Goal: Check status: Check status

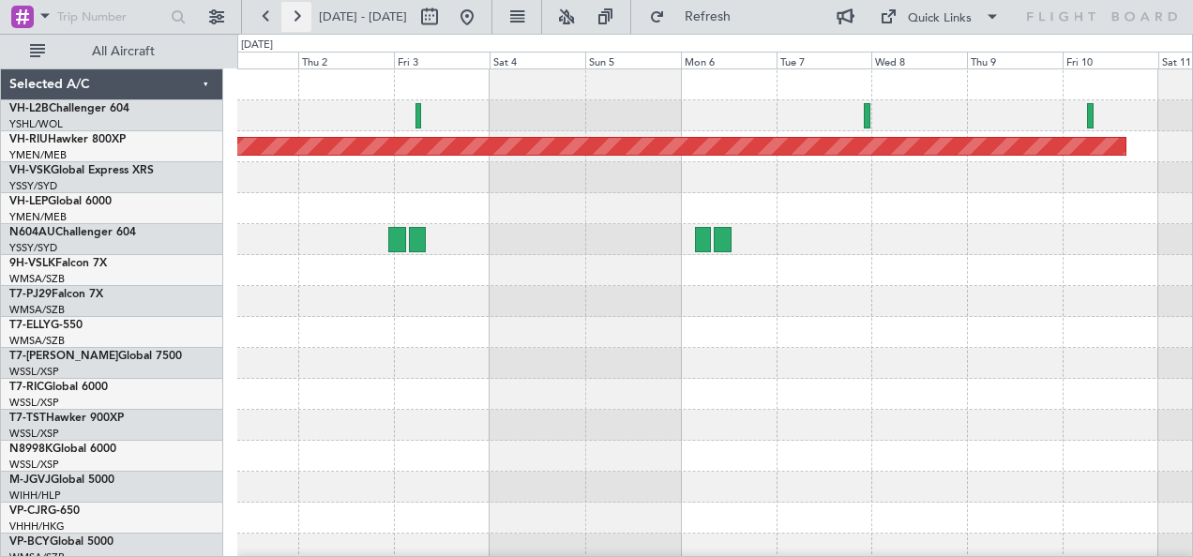
click at [290, 15] on button at bounding box center [296, 17] width 30 height 30
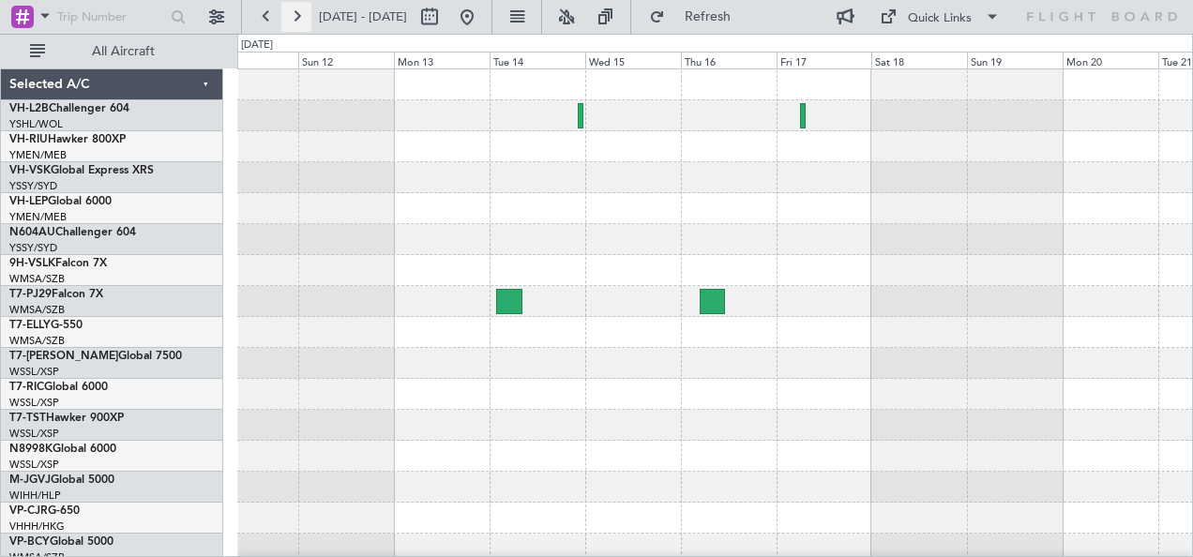
click at [290, 15] on button at bounding box center [296, 17] width 30 height 30
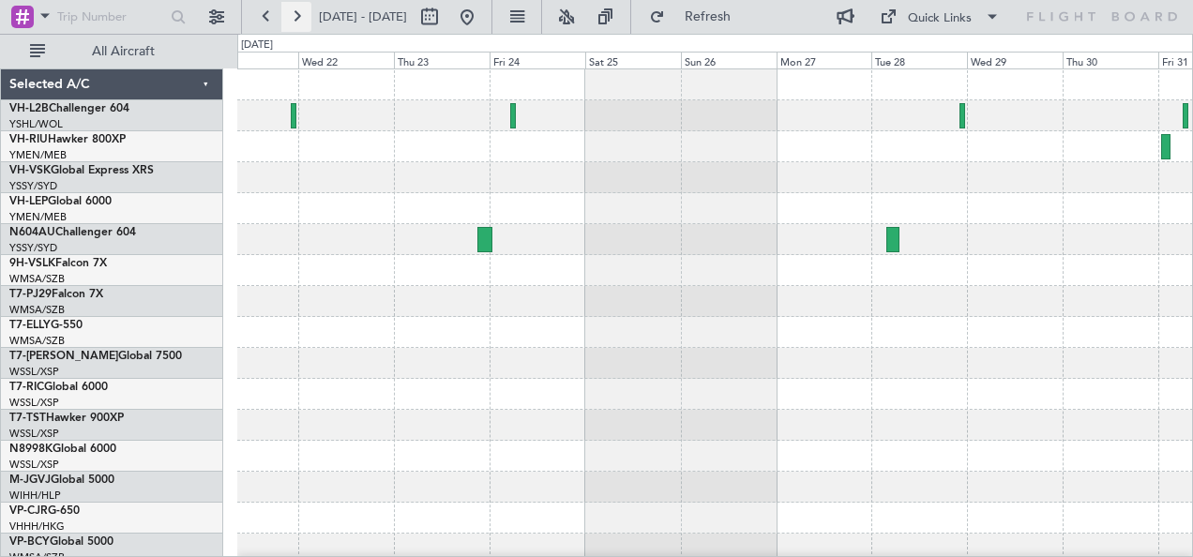
click at [291, 16] on button at bounding box center [296, 17] width 30 height 30
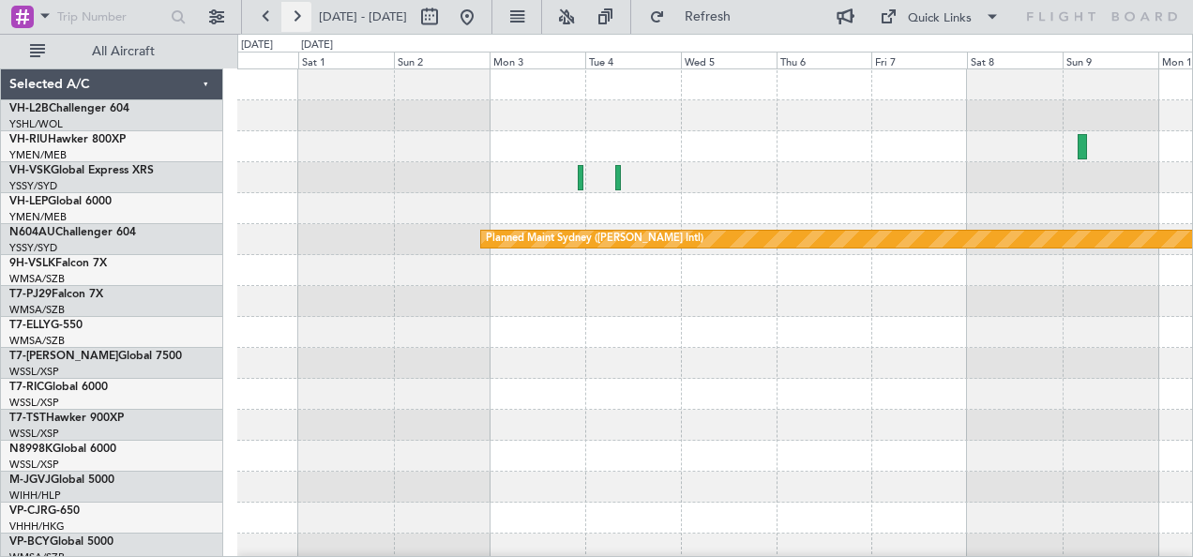
click at [291, 16] on button at bounding box center [296, 17] width 30 height 30
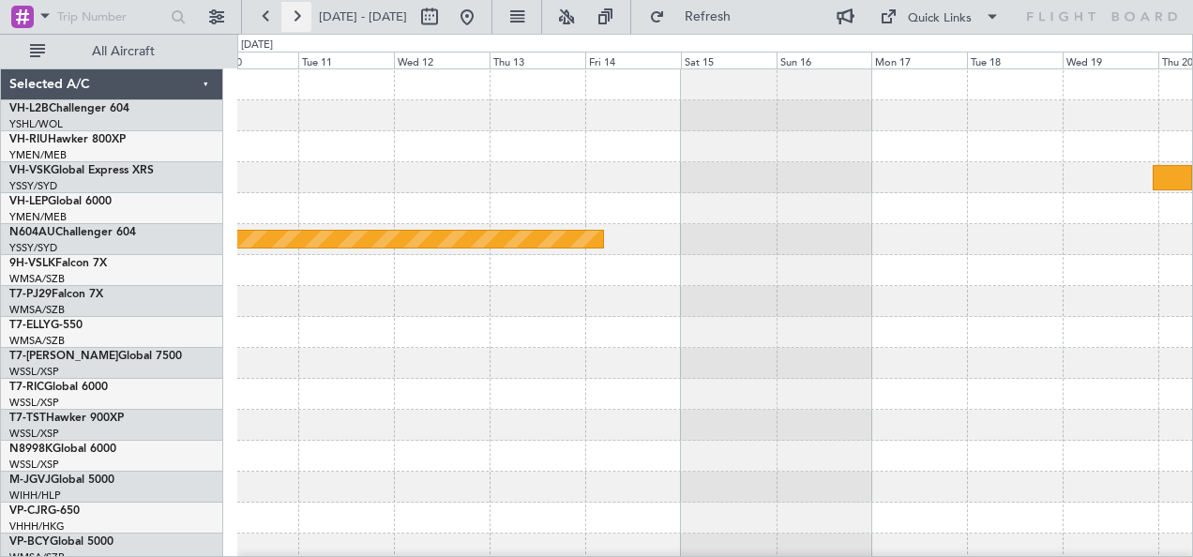
click at [291, 16] on button at bounding box center [296, 17] width 30 height 30
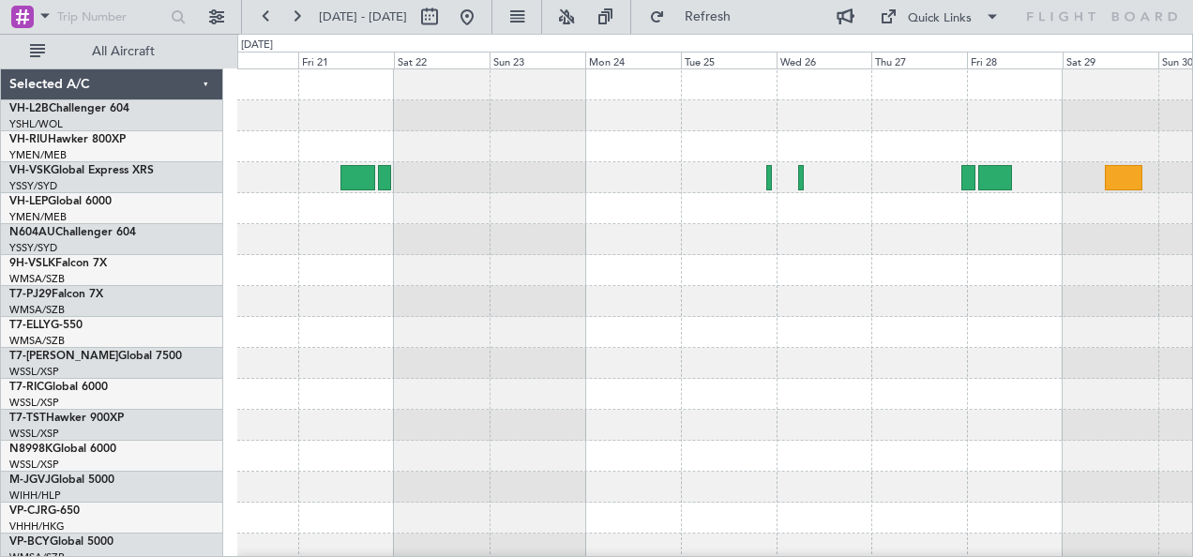
click at [925, 126] on div at bounding box center [715, 115] width 956 height 31
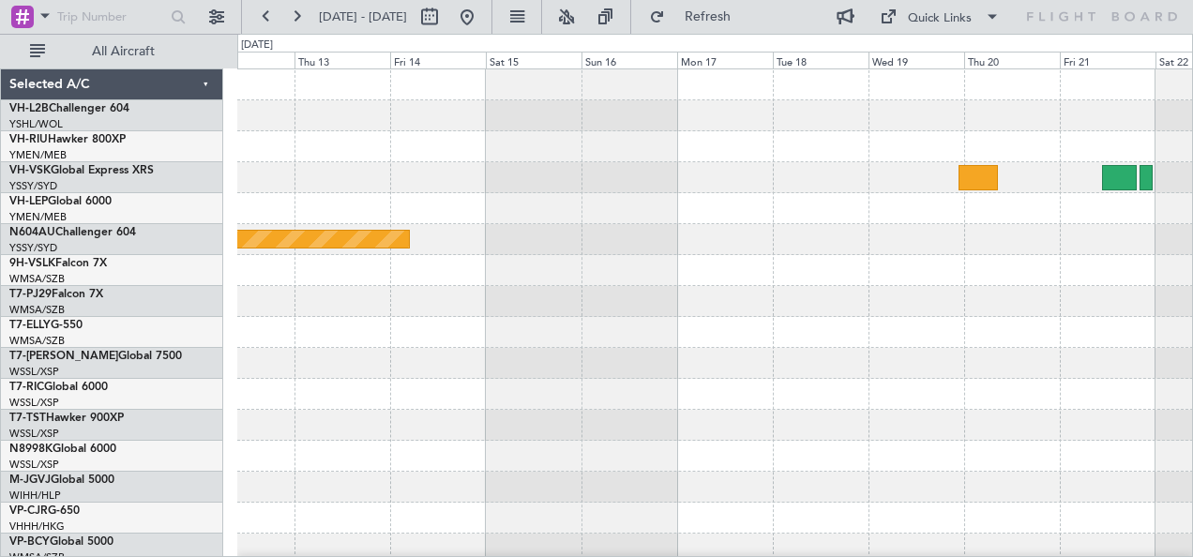
click at [839, 89] on div at bounding box center [715, 84] width 956 height 31
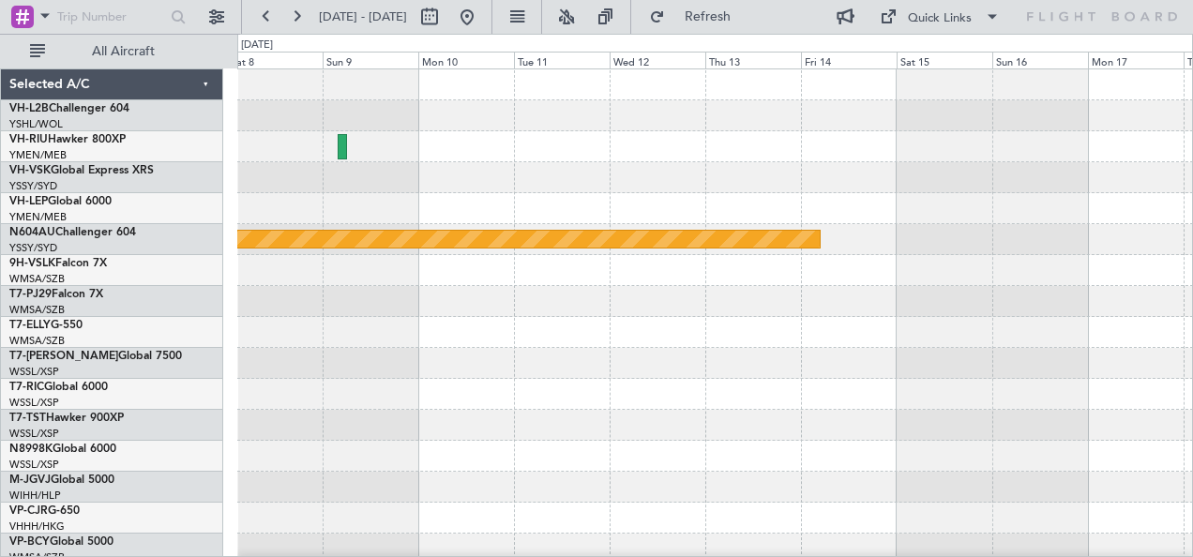
click at [838, 114] on div at bounding box center [715, 115] width 956 height 31
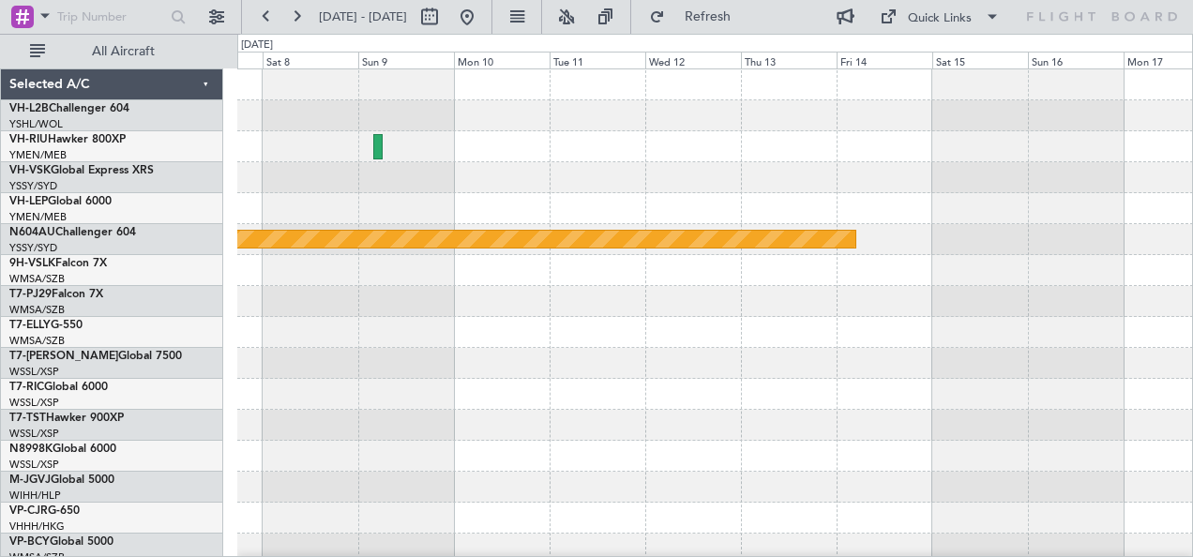
click at [836, 127] on div at bounding box center [715, 115] width 956 height 31
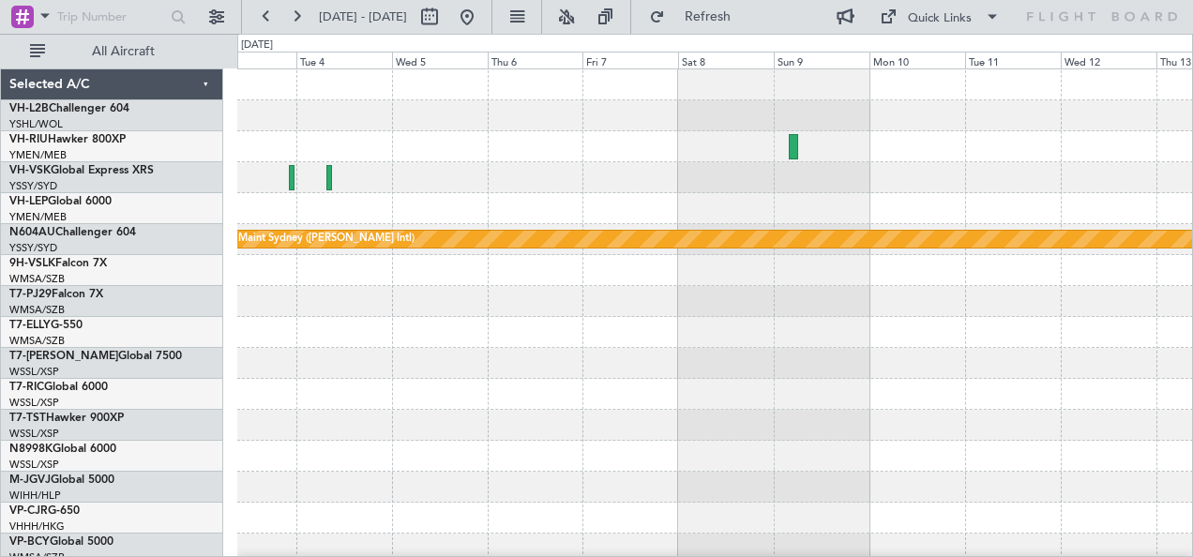
click at [894, 142] on div "Planned Maint Sydney ([PERSON_NAME] Intl)" at bounding box center [715, 332] width 956 height 526
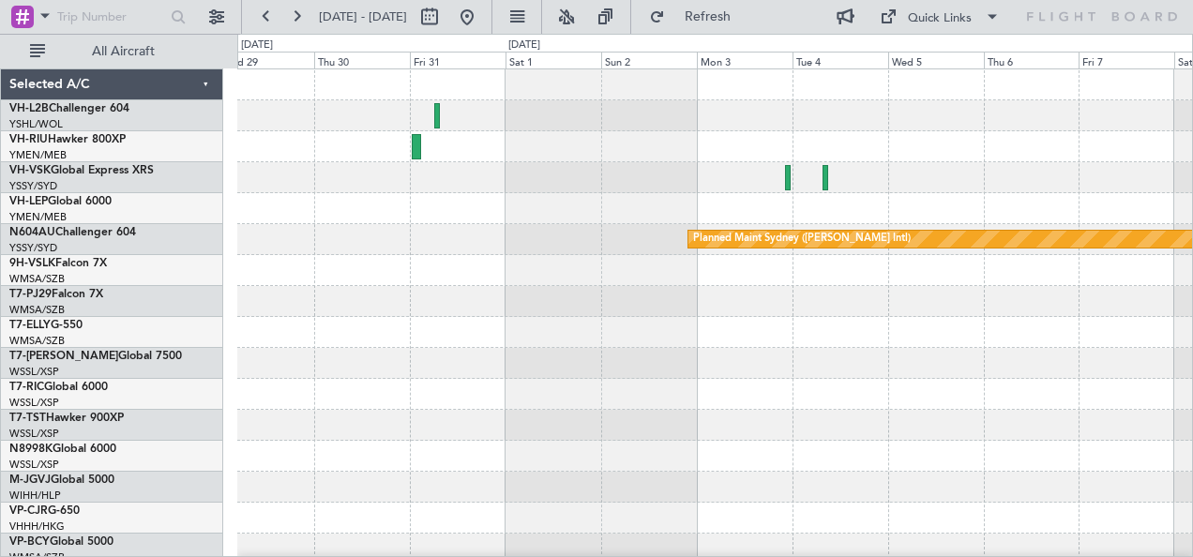
click at [780, 165] on div "Planned Maint Sydney ([PERSON_NAME] Intl)" at bounding box center [715, 332] width 956 height 526
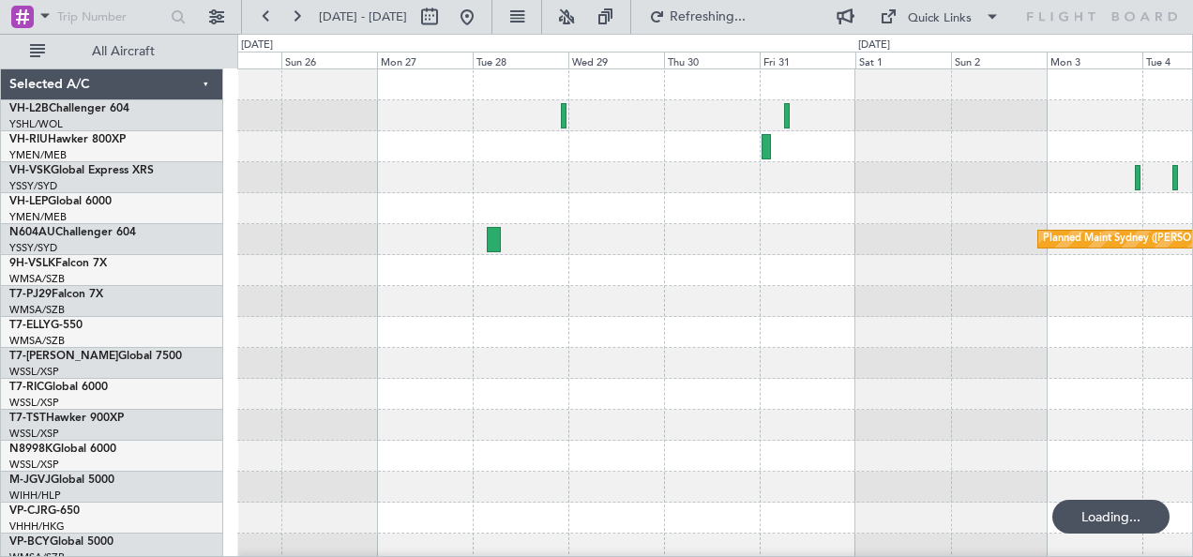
click at [775, 164] on div at bounding box center [715, 177] width 956 height 31
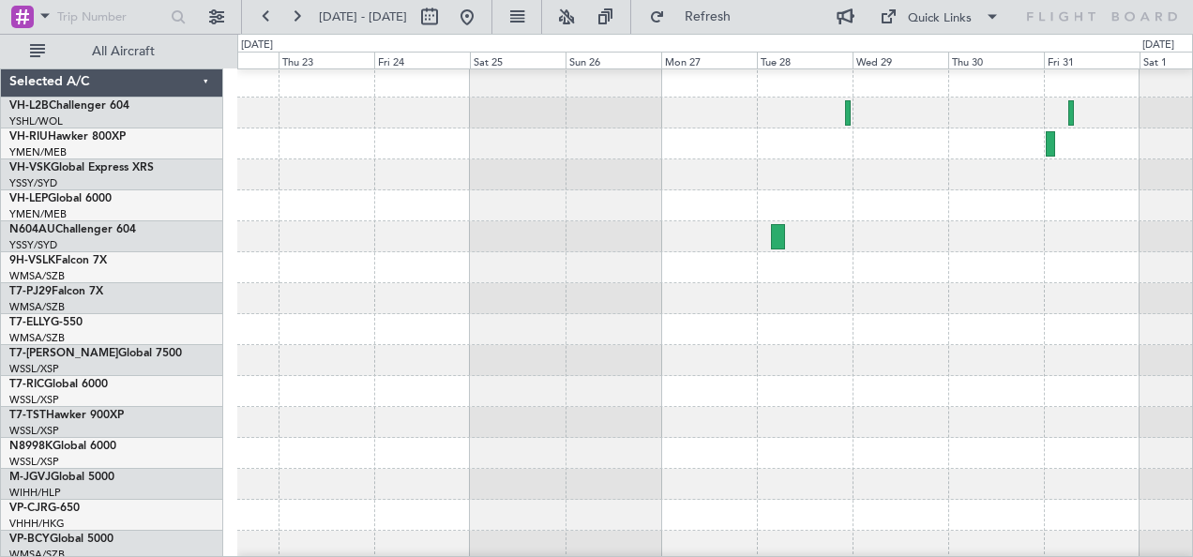
click at [695, 150] on div at bounding box center [715, 144] width 956 height 31
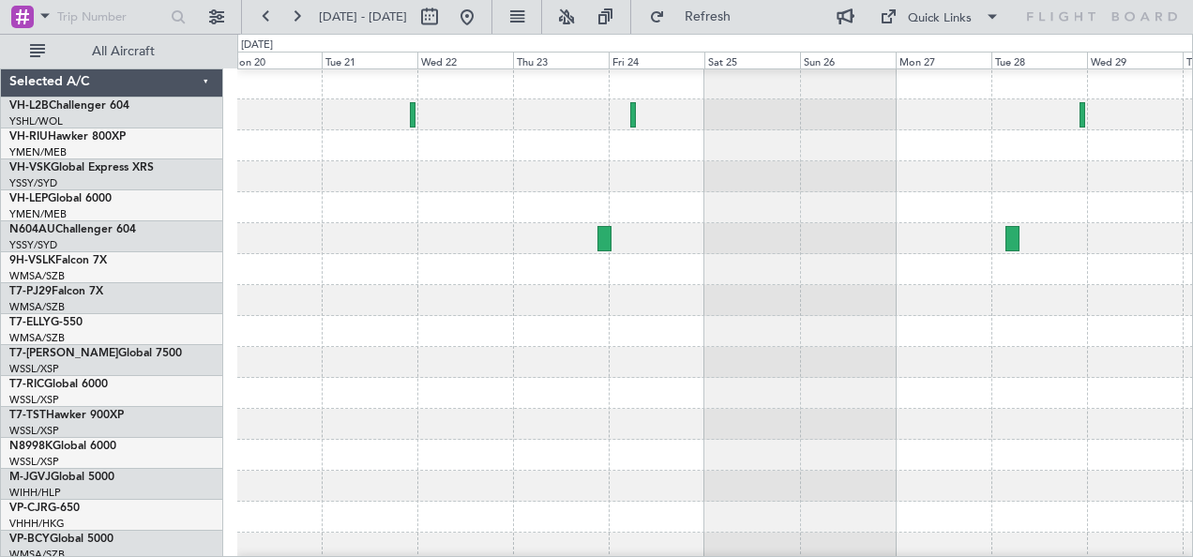
scroll to position [1, 0]
click at [80, 164] on div "Selected A/C VH-L2B Challenger 604 YSHL/WOL Wollongong VH-RIU Hawker 800XP YMEN…" at bounding box center [596, 296] width 1193 height 524
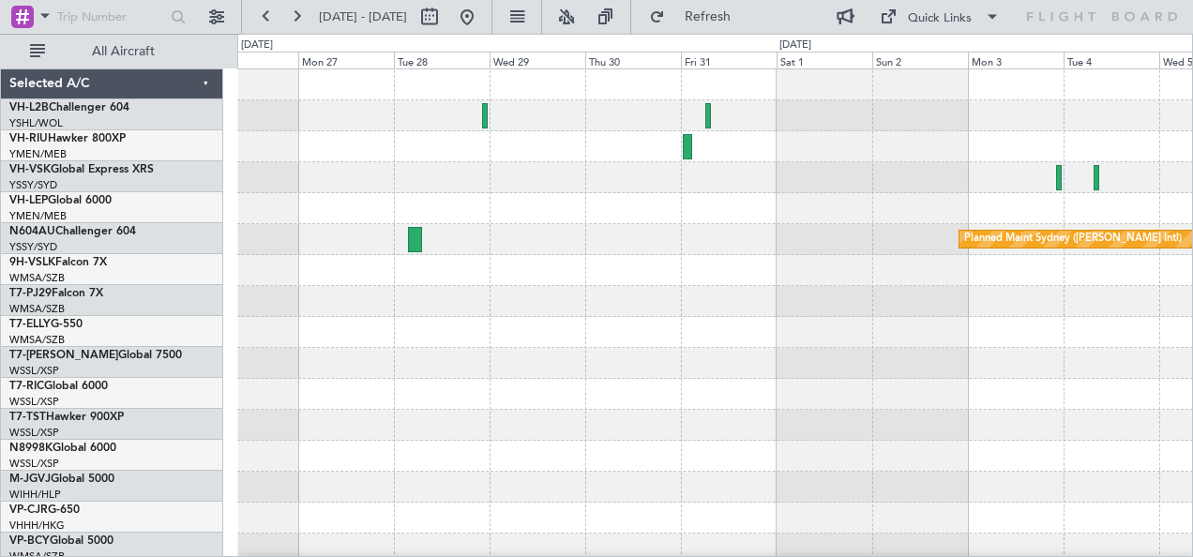
scroll to position [0, 0]
click at [362, 171] on div at bounding box center [715, 177] width 956 height 31
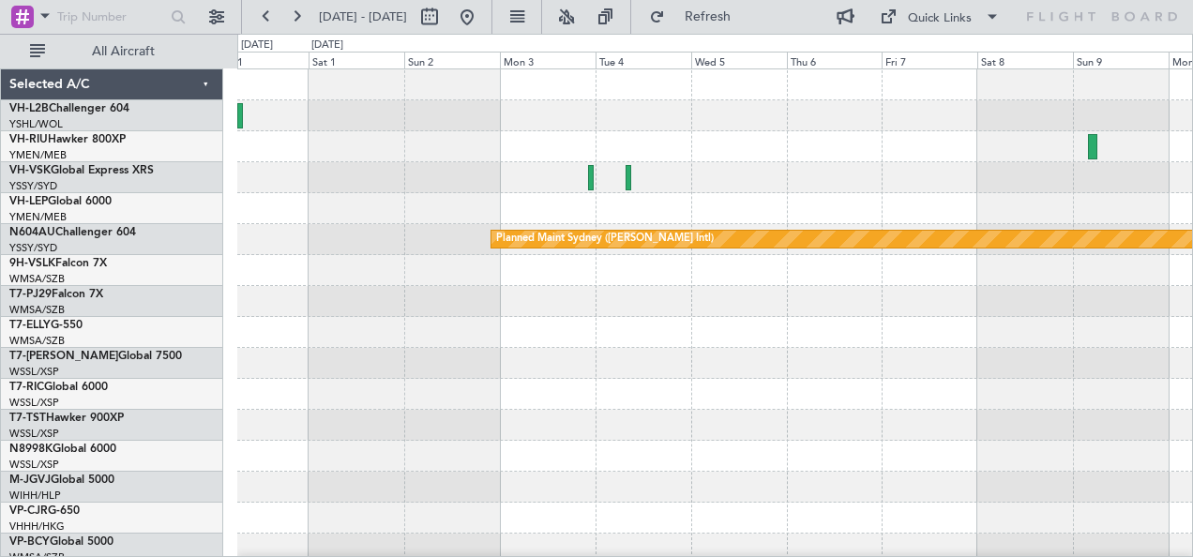
click at [572, 174] on div at bounding box center [715, 177] width 956 height 31
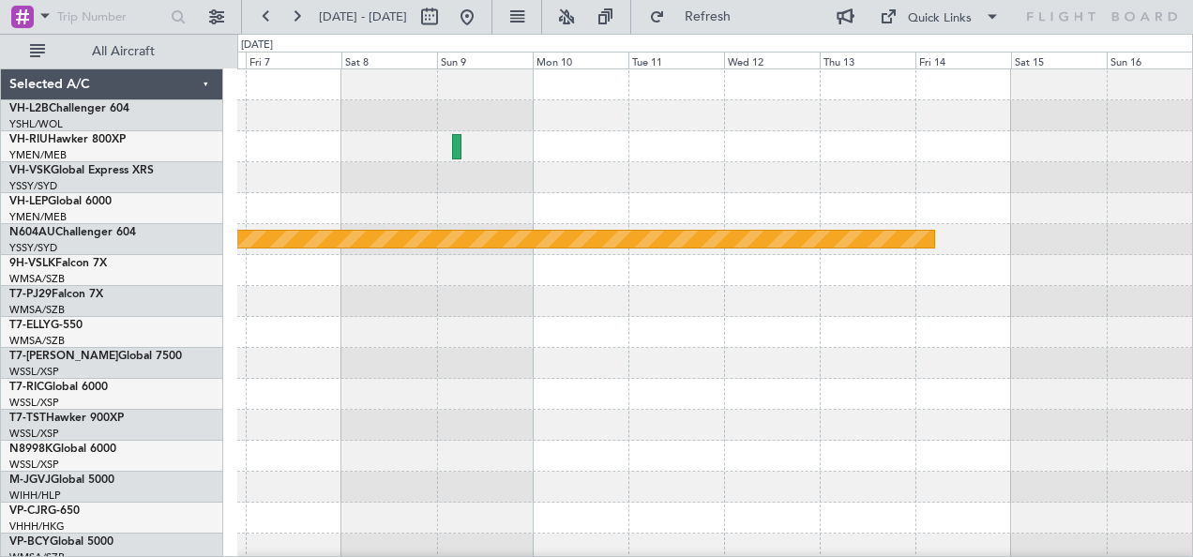
click at [388, 174] on div at bounding box center [715, 177] width 956 height 31
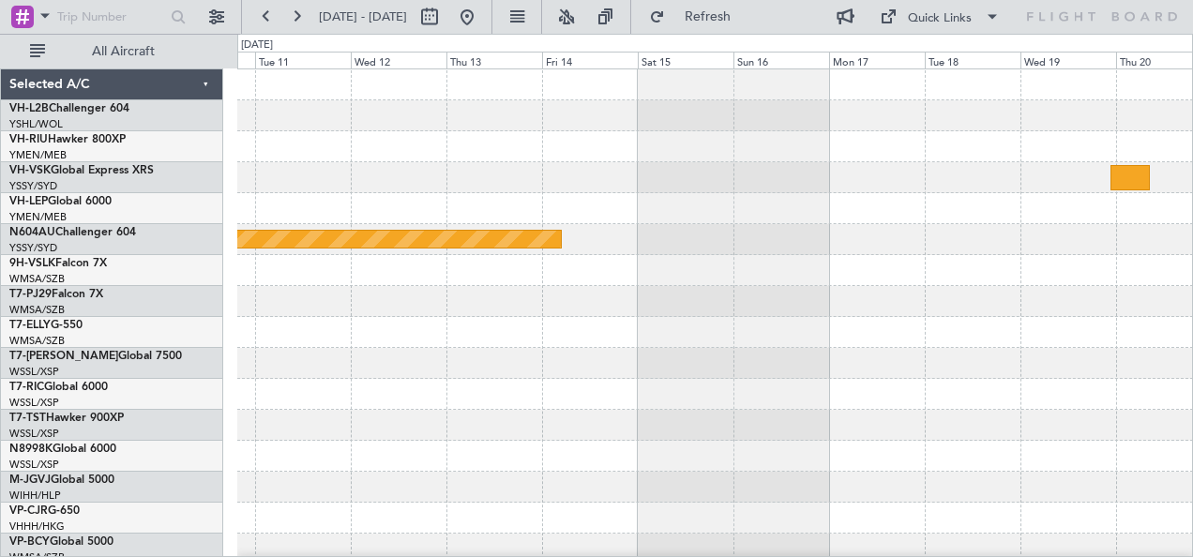
click at [709, 178] on div at bounding box center [715, 177] width 956 height 31
click at [80, 140] on link "VH-RIU Hawker 800XP" at bounding box center [67, 139] width 116 height 11
click at [62, 137] on link "VH-RIU Hawker 800XP" at bounding box center [67, 139] width 116 height 11
click at [69, 137] on link "VH-RIU Hawker 800XP" at bounding box center [67, 139] width 116 height 11
